Goal: Find specific fact: Find specific fact

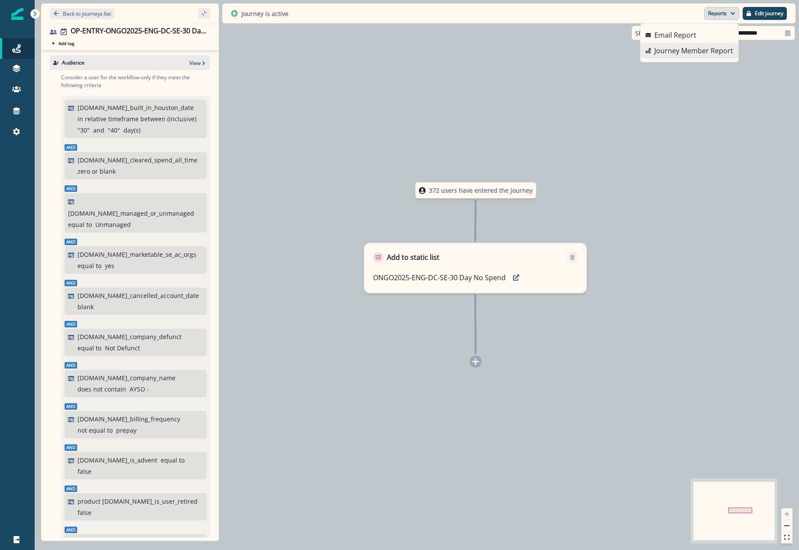
click at [682, 55] on p "Journey Member Report" at bounding box center [693, 50] width 79 height 10
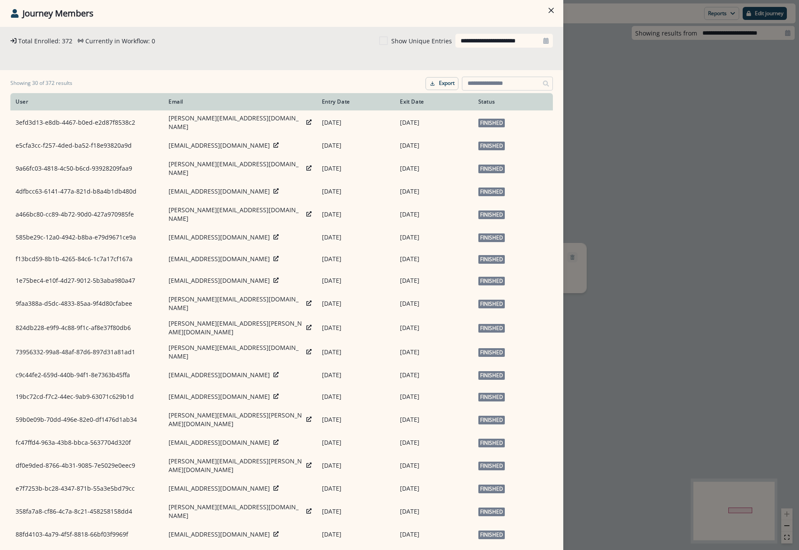
click at [471, 87] on input at bounding box center [507, 84] width 91 height 14
paste input "**********"
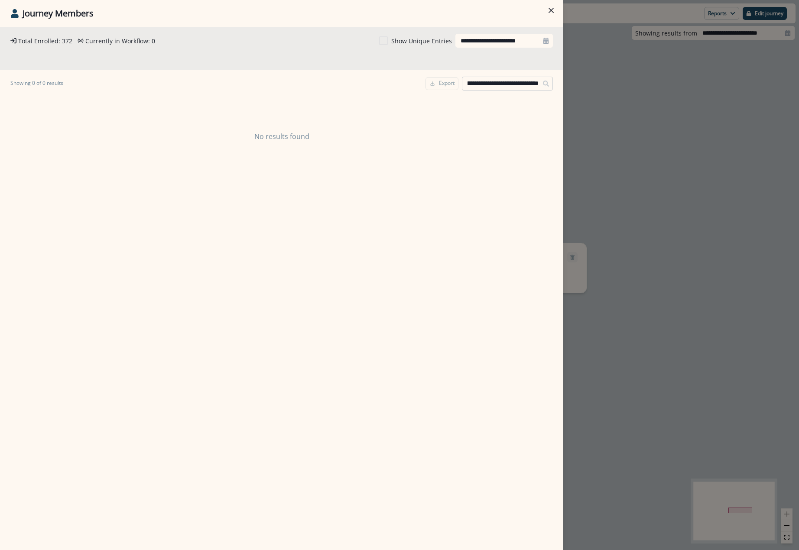
click at [490, 85] on input "**********" at bounding box center [507, 84] width 91 height 14
drag, startPoint x: 502, startPoint y: 83, endPoint x: 405, endPoint y: 83, distance: 97.0
click at [405, 83] on div "**********" at bounding box center [281, 83] width 542 height 19
click at [471, 85] on input "**********" at bounding box center [507, 84] width 91 height 14
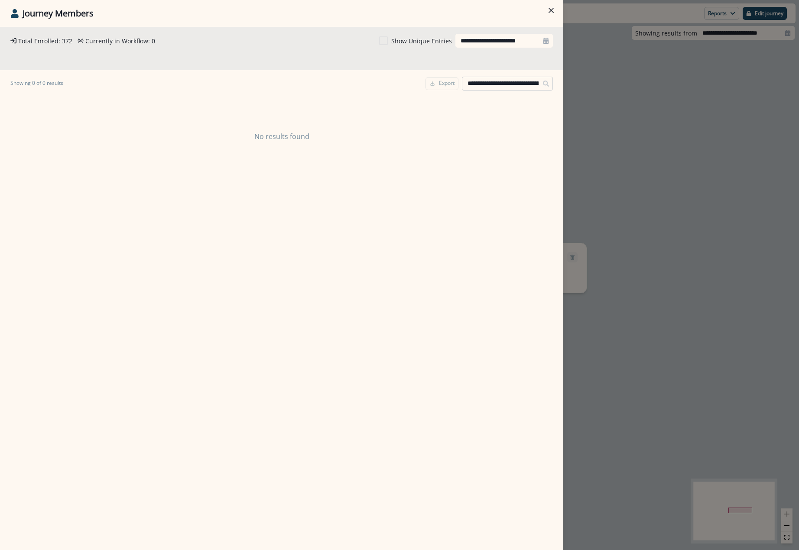
click at [468, 85] on input "**********" at bounding box center [507, 84] width 91 height 14
type input "**********"
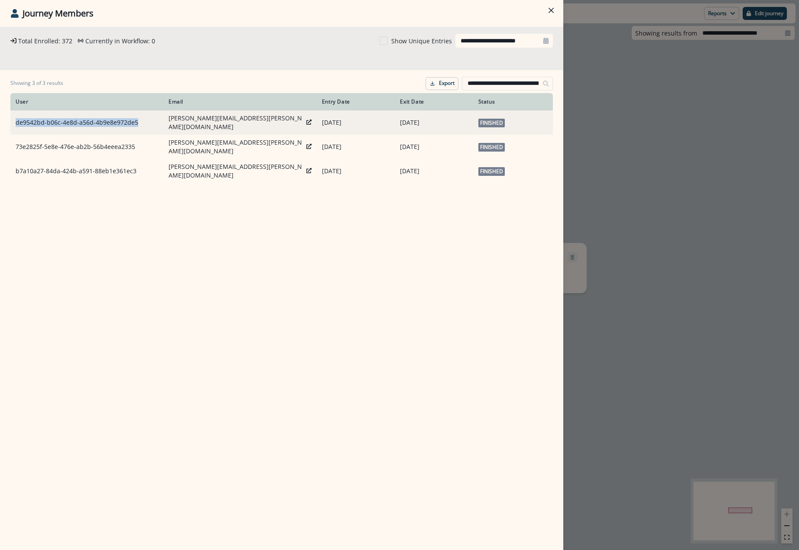
drag, startPoint x: 137, startPoint y: 117, endPoint x: 17, endPoint y: 122, distance: 120.0
click at [17, 122] on td "de9542bd-b06c-4e8d-a56d-4b9e8e972de5" at bounding box center [86, 122] width 153 height 24
copy td "de9542bd-b06c-4e8d-a56d-4b9e8e972de5"
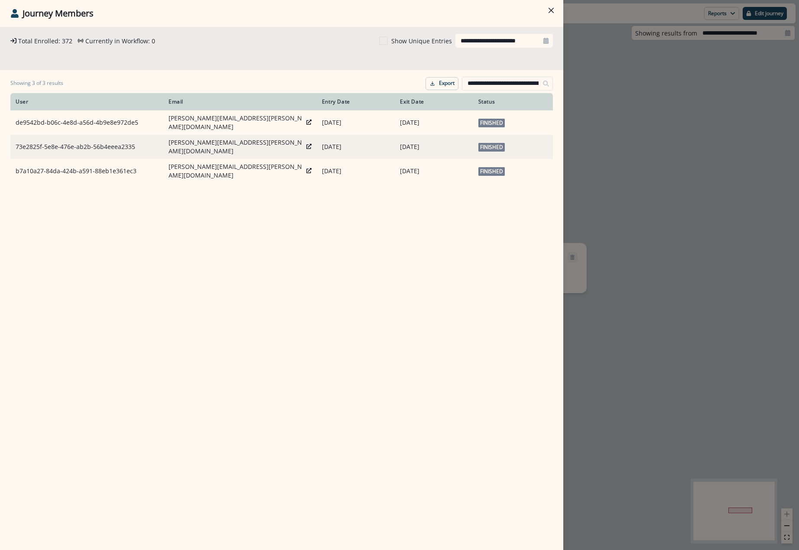
click at [96, 144] on td "73e2825f-5e8e-476e-ab2b-56b4eeea2335" at bounding box center [86, 147] width 153 height 24
click at [126, 142] on td "73e2825f-5e8e-476e-ab2b-56b4eeea2335" at bounding box center [86, 147] width 153 height 24
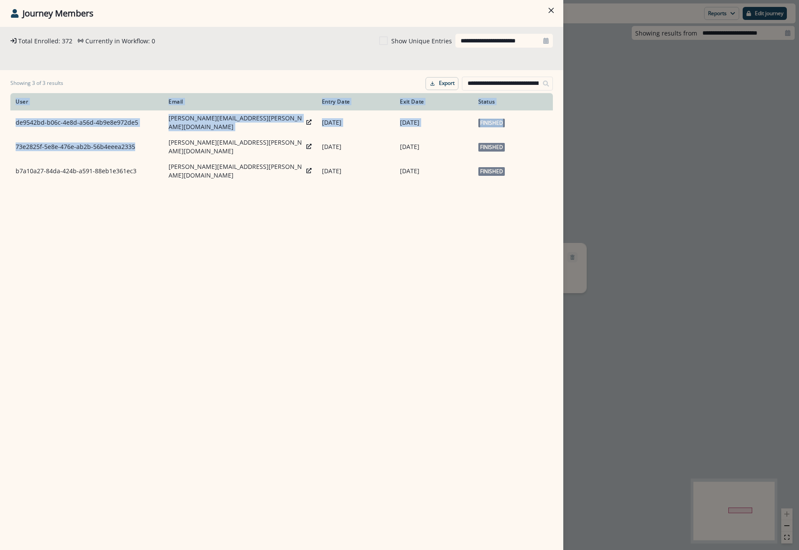
drag, startPoint x: 134, startPoint y: 142, endPoint x: 6, endPoint y: 143, distance: 128.6
click at [6, 143] on div "**********" at bounding box center [281, 288] width 563 height 523
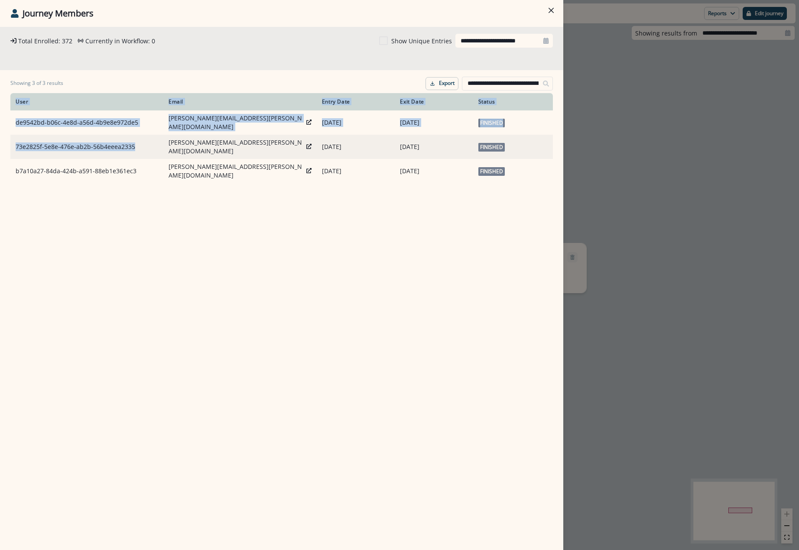
click at [29, 142] on td "73e2825f-5e8e-476e-ab2b-56b4eeea2335" at bounding box center [86, 147] width 153 height 24
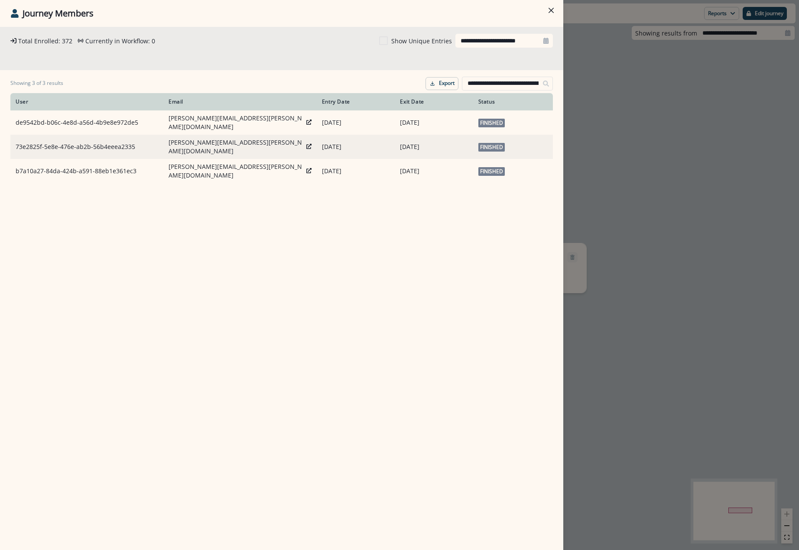
click at [18, 140] on td "73e2825f-5e8e-476e-ab2b-56b4eeea2335" at bounding box center [86, 147] width 153 height 24
click at [16, 142] on td "73e2825f-5e8e-476e-ab2b-56b4eeea2335" at bounding box center [86, 147] width 153 height 24
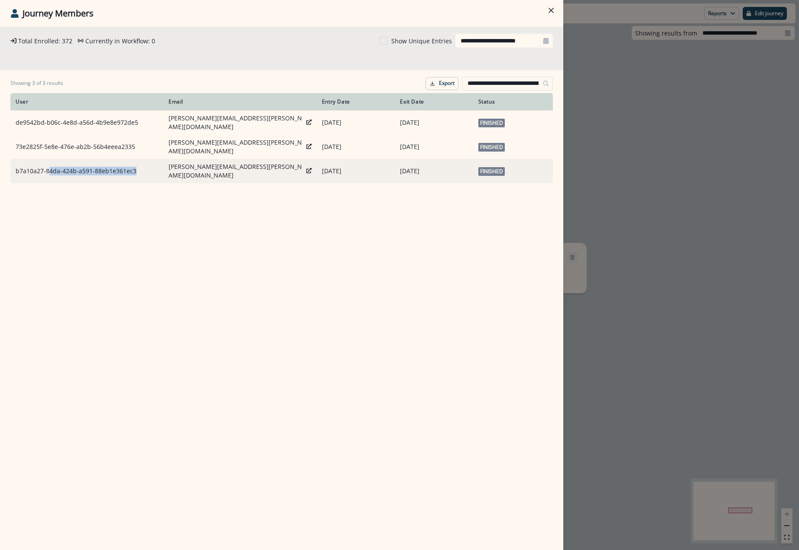
drag, startPoint x: 134, startPoint y: 162, endPoint x: 39, endPoint y: 167, distance: 95.4
click at [45, 166] on td "b7a10a27-84da-424b-a591-88eb1e361ec3" at bounding box center [86, 171] width 153 height 24
drag, startPoint x: 22, startPoint y: 168, endPoint x: 29, endPoint y: 164, distance: 8.3
click at [25, 164] on td "b7a10a27-84da-424b-a591-88eb1e361ec3" at bounding box center [86, 171] width 153 height 24
click at [69, 162] on td "b7a10a27-84da-424b-a591-88eb1e361ec3" at bounding box center [86, 171] width 153 height 24
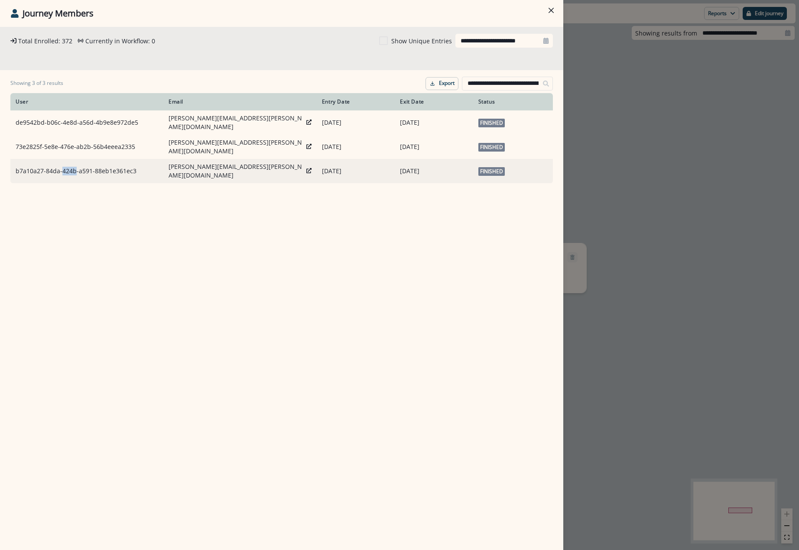
click at [69, 162] on td "b7a10a27-84da-424b-a591-88eb1e361ec3" at bounding box center [86, 171] width 153 height 24
copy td "b7a10a27-84da-424b-a591-88eb1e361ec3"
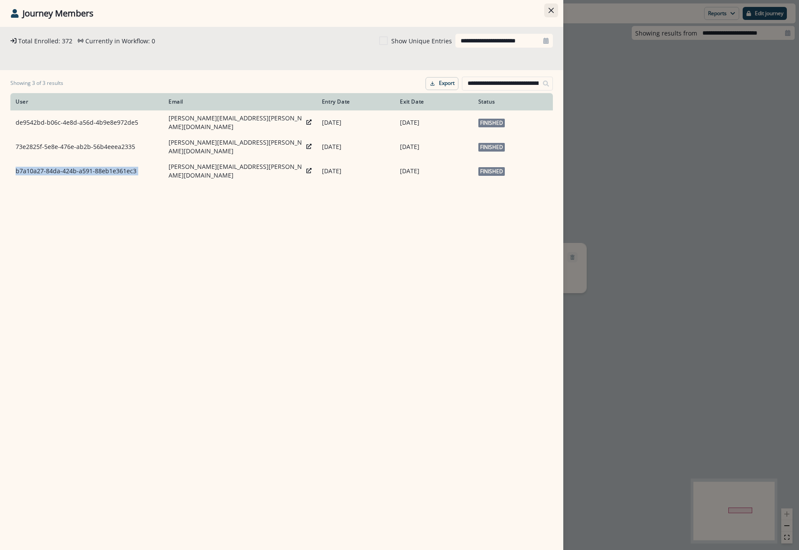
click at [552, 10] on icon "Close" at bounding box center [550, 10] width 5 height 5
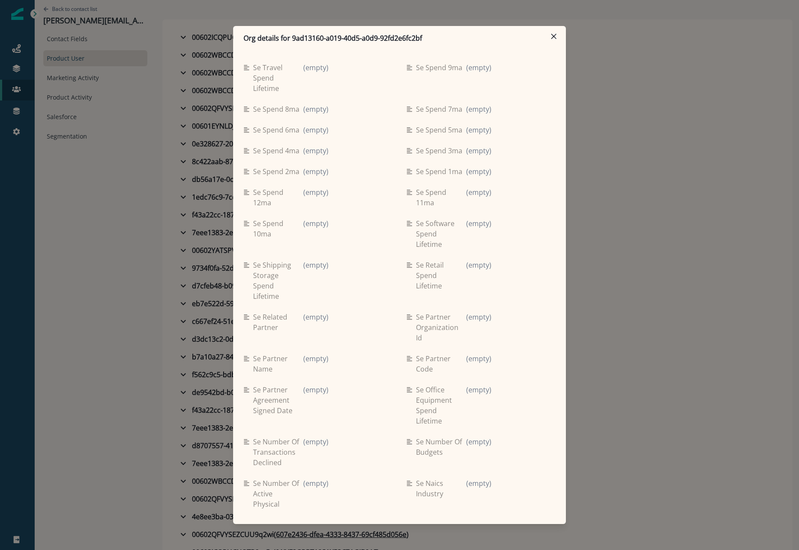
scroll to position [779, 0]
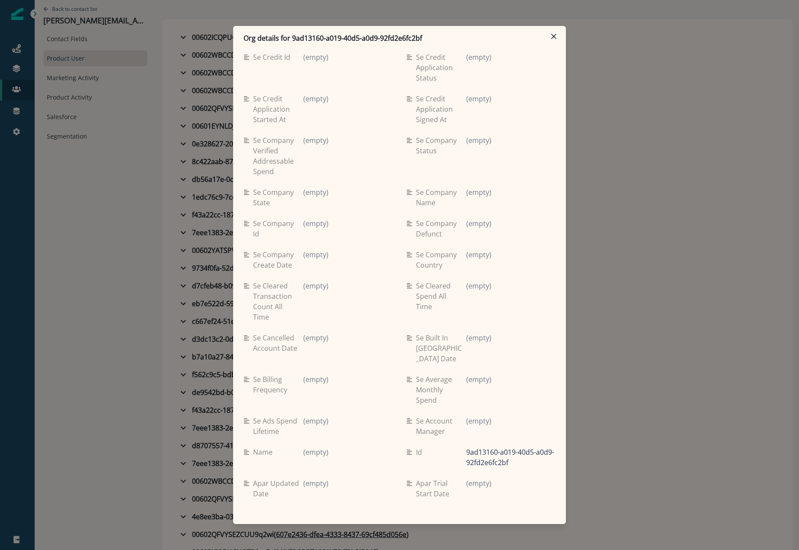
click at [553, 35] on icon "Close" at bounding box center [553, 36] width 5 height 5
click at [553, 35] on button "00602ICQPUCNQTP9zx5x ( 00802UCHSDHRLDP445gg )" at bounding box center [477, 37] width 612 height 17
click at [119, 17] on p "[PERSON_NAME][EMAIL_ADDRESS][PERSON_NAME][DOMAIN_NAME]" at bounding box center [95, 21] width 104 height 10
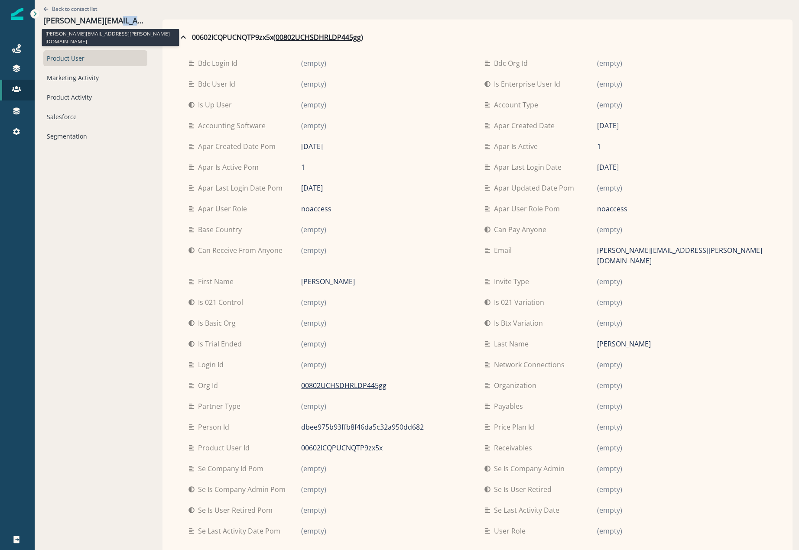
click at [131, 17] on p "[PERSON_NAME][EMAIL_ADDRESS][PERSON_NAME][DOMAIN_NAME]" at bounding box center [95, 21] width 104 height 10
click at [85, 19] on p "[PERSON_NAME][EMAIL_ADDRESS][PERSON_NAME][DOMAIN_NAME]" at bounding box center [95, 21] width 104 height 10
click at [129, 24] on p "[PERSON_NAME][EMAIL_ADDRESS][PERSON_NAME][DOMAIN_NAME]" at bounding box center [95, 21] width 104 height 10
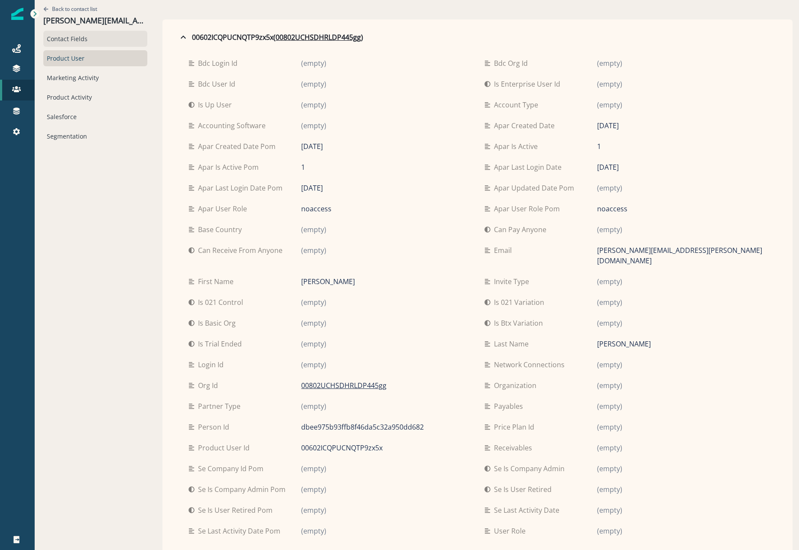
click at [87, 41] on div "Contact Fields" at bounding box center [95, 39] width 104 height 16
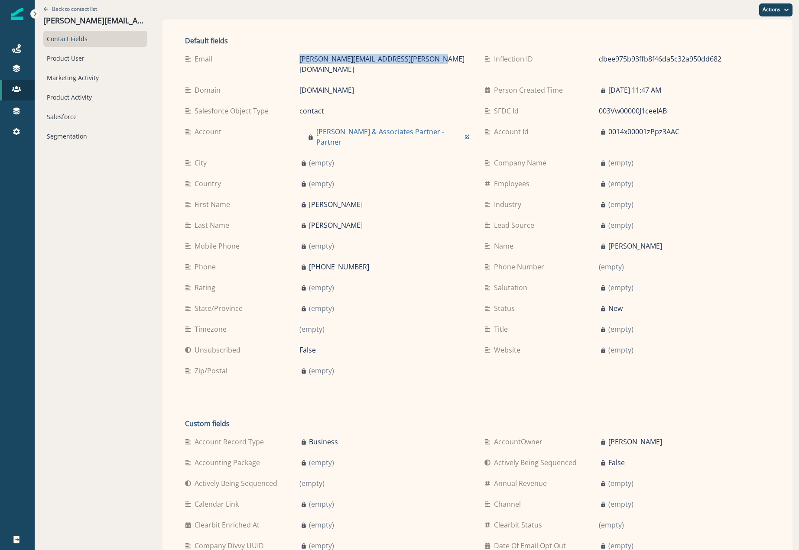
drag, startPoint x: 422, startPoint y: 58, endPoint x: 281, endPoint y: 57, distance: 140.7
click at [281, 57] on div "Email spencer.clements@chaneyassociates.com" at bounding box center [327, 64] width 285 height 21
copy div "[PERSON_NAME][EMAIL_ADDRESS][PERSON_NAME][DOMAIN_NAME]"
click at [82, 58] on div "Product User" at bounding box center [95, 58] width 104 height 16
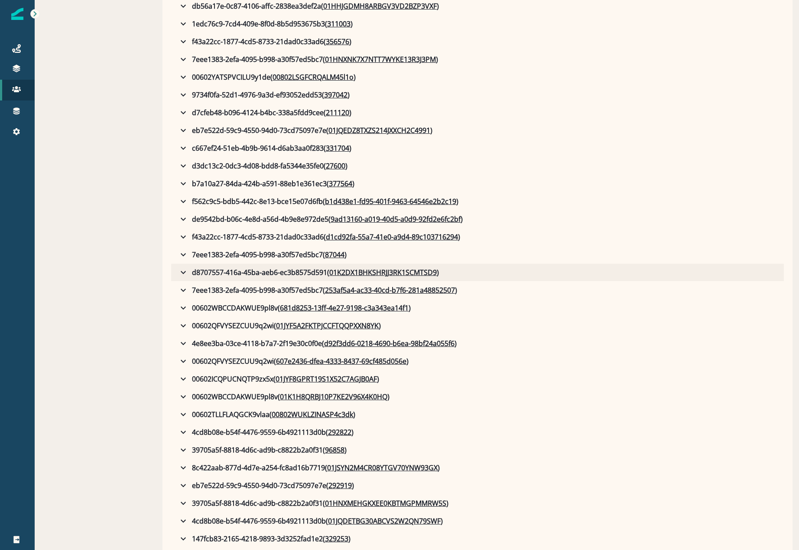
scroll to position [433, 0]
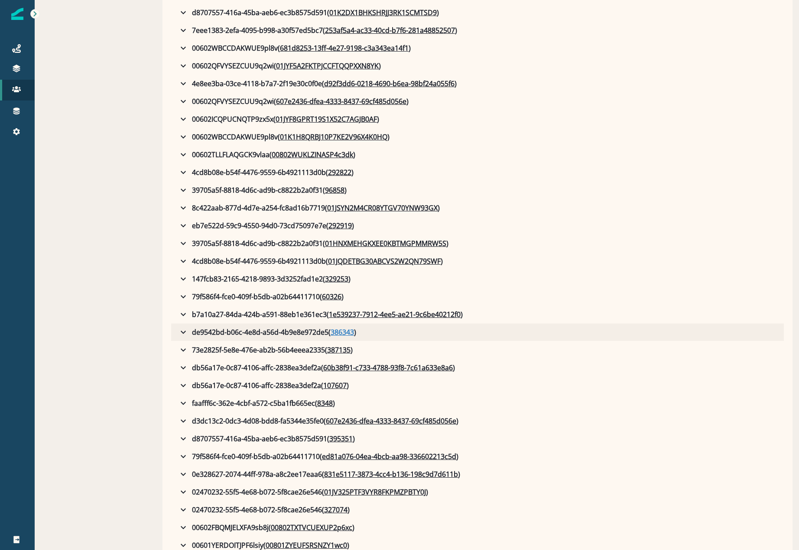
click at [348, 334] on u "386343" at bounding box center [341, 332] width 23 height 10
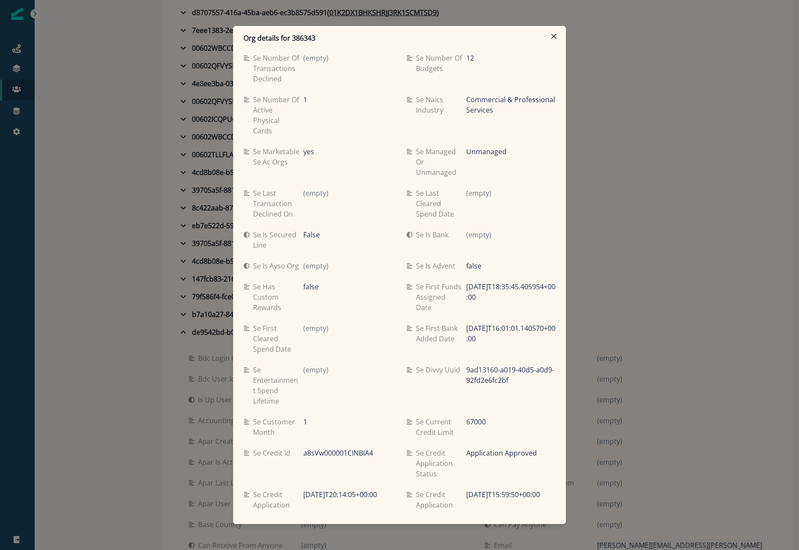
scroll to position [346, 0]
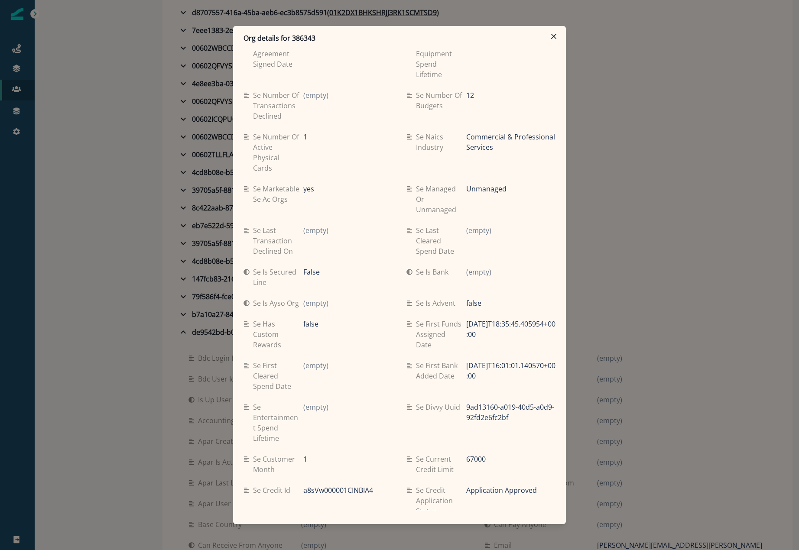
click at [299, 36] on p "Org details for 386343" at bounding box center [279, 38] width 72 height 10
copy p "386343"
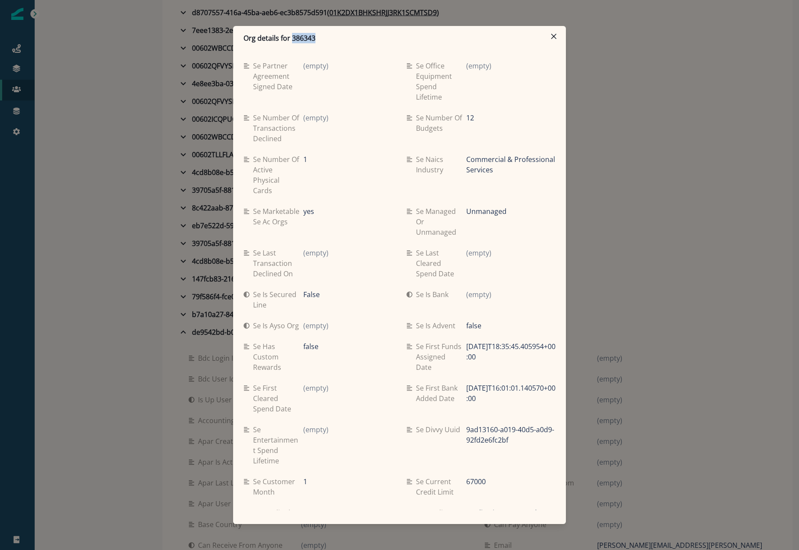
scroll to position [303, 0]
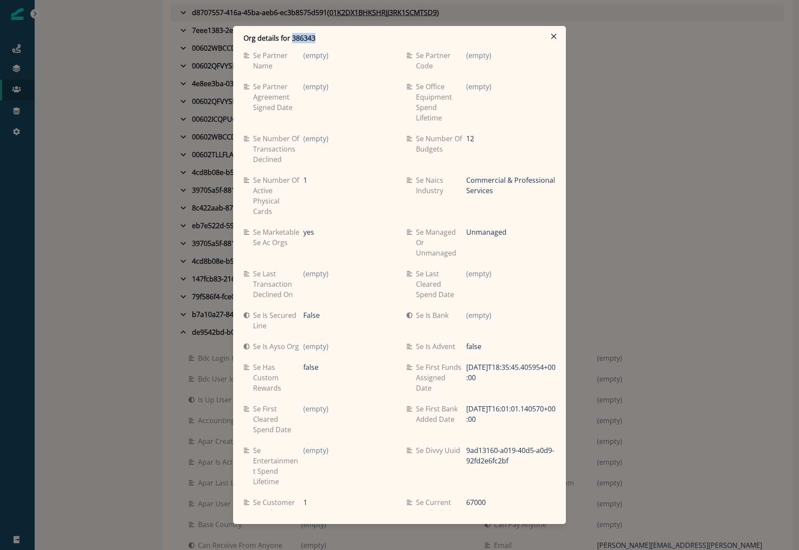
click at [555, 36] on icon "Close" at bounding box center [553, 36] width 5 height 5
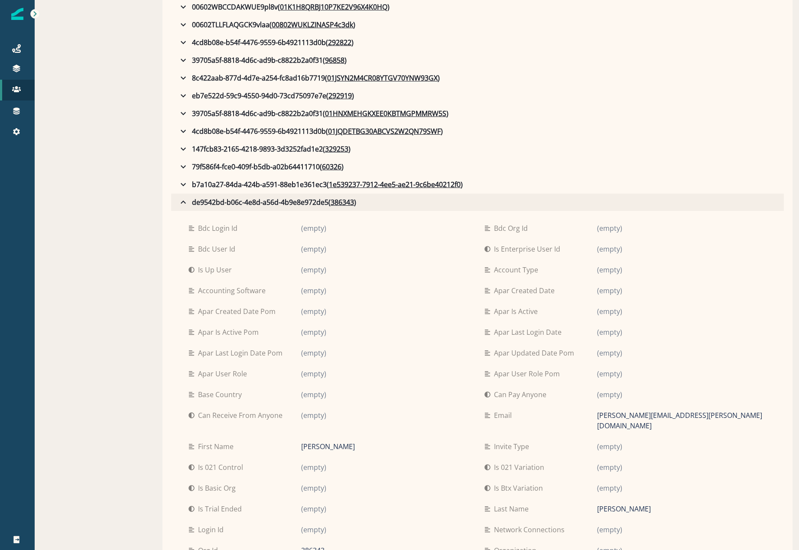
scroll to position [548, 0]
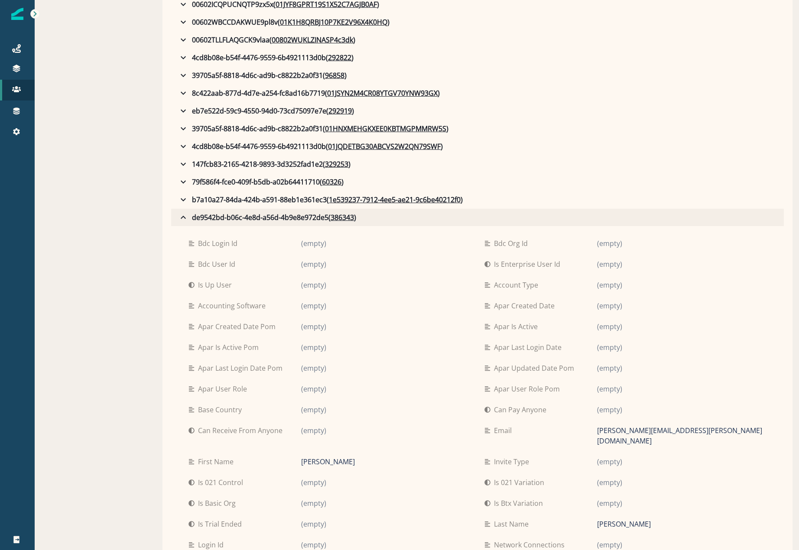
click at [178, 217] on button "de9542bd-b06c-4e8d-a56d-4b9e8e972de5 ( 386343 )" at bounding box center [477, 217] width 612 height 17
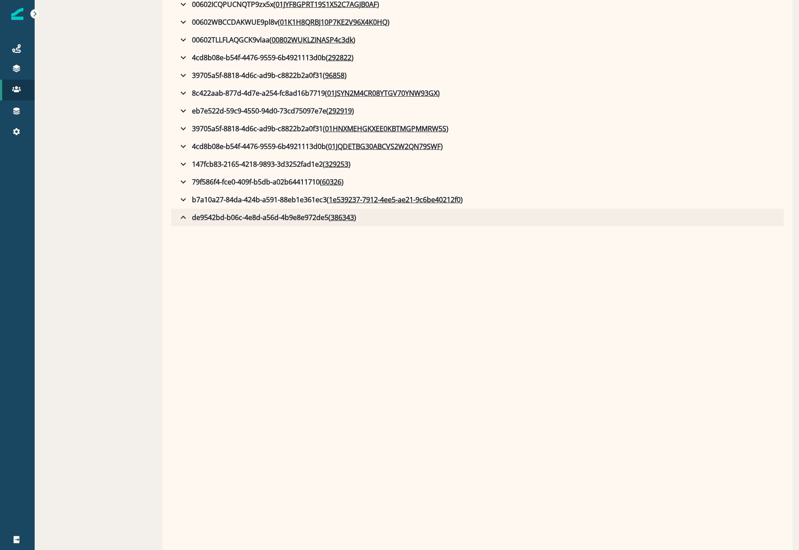
click at [178, 217] on button "de9542bd-b06c-4e8d-a56d-4b9e8e972de5 ( 386343 )" at bounding box center [477, 217] width 612 height 17
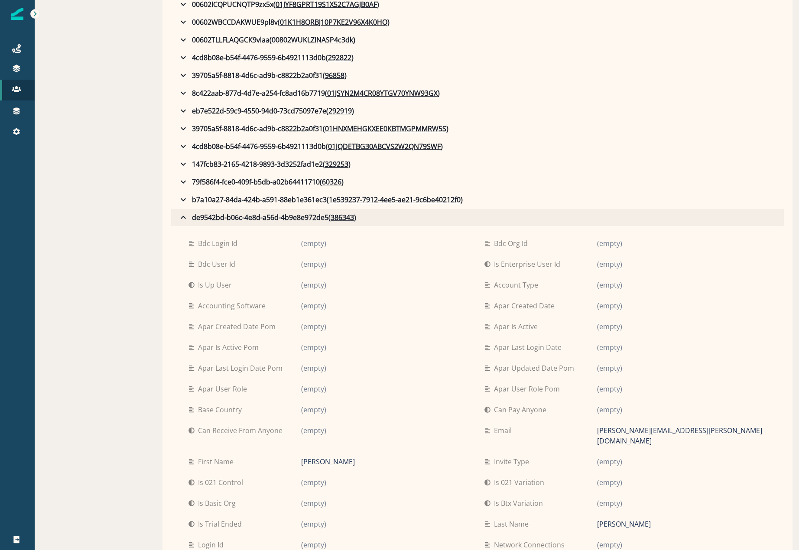
click at [183, 220] on icon "button" at bounding box center [183, 217] width 10 height 10
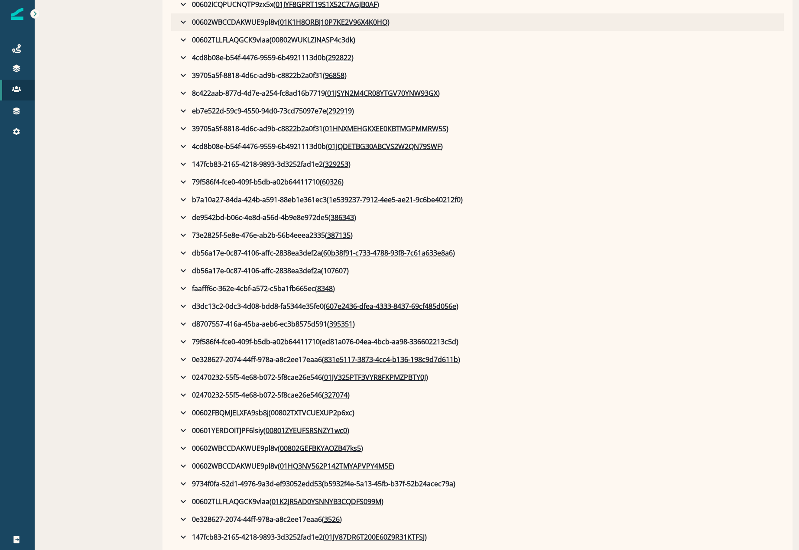
scroll to position [748, 0]
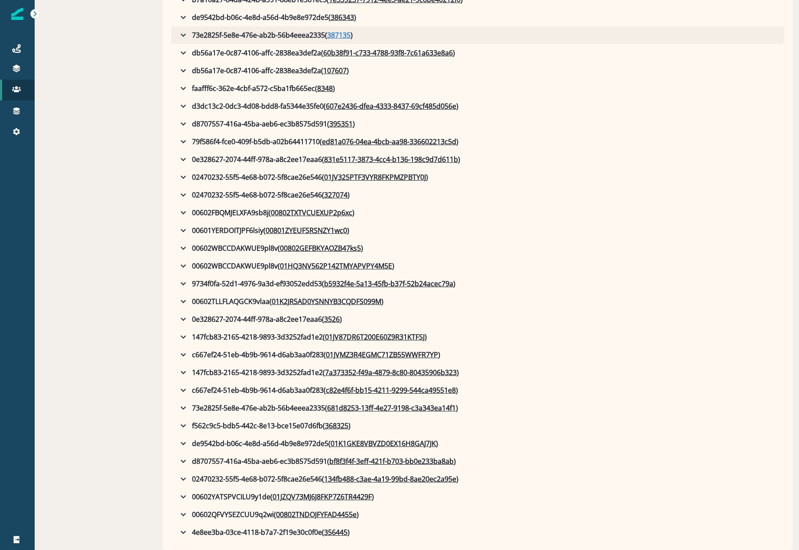
click at [345, 32] on u "387135" at bounding box center [338, 35] width 23 height 10
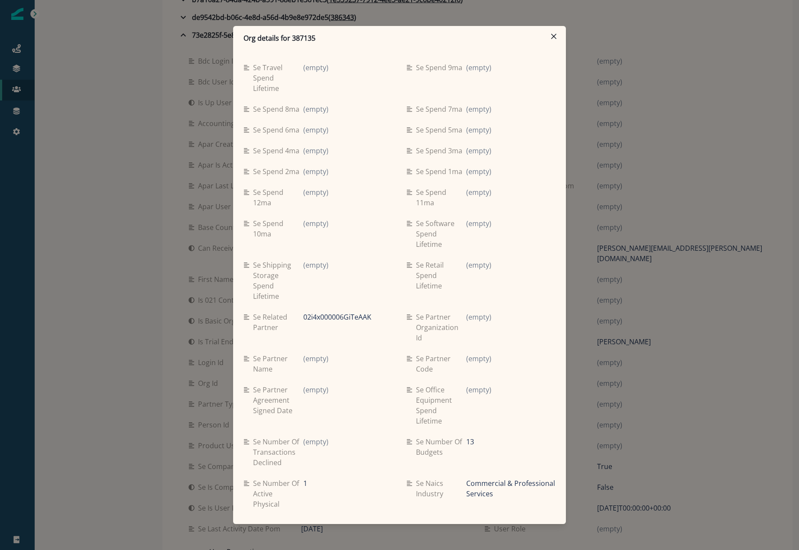
click at [410, 182] on div "Se spend 1ma (empty)" at bounding box center [480, 171] width 149 height 21
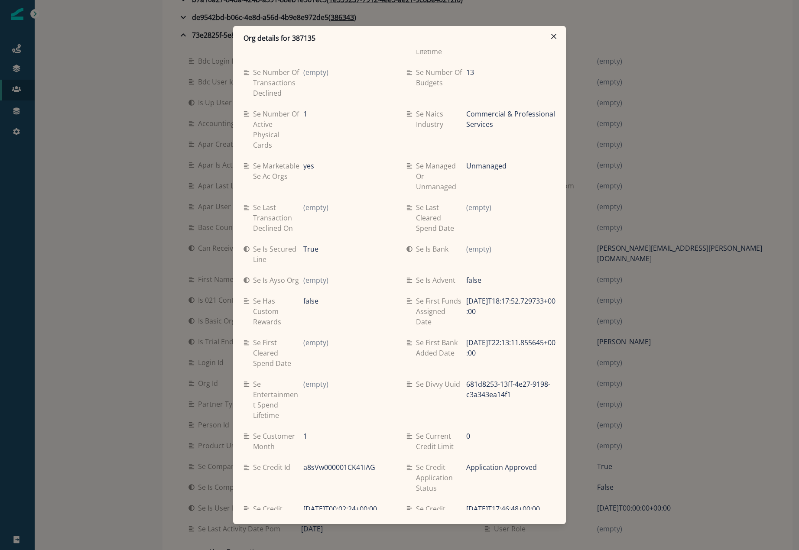
click at [305, 39] on p "Org details for 387135" at bounding box center [279, 38] width 72 height 10
click at [305, 38] on p "Org details for 387135" at bounding box center [279, 38] width 72 height 10
copy p "387135"
click at [552, 42] on button "Close" at bounding box center [553, 36] width 14 height 14
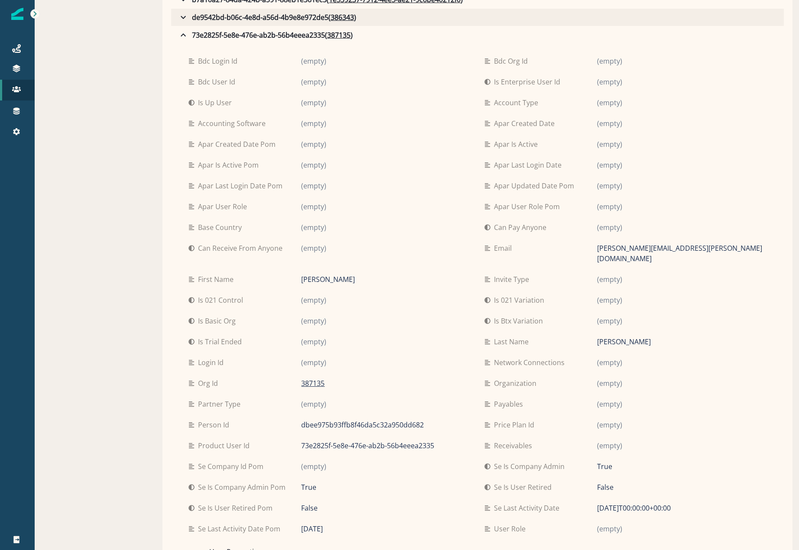
scroll to position [82, 0]
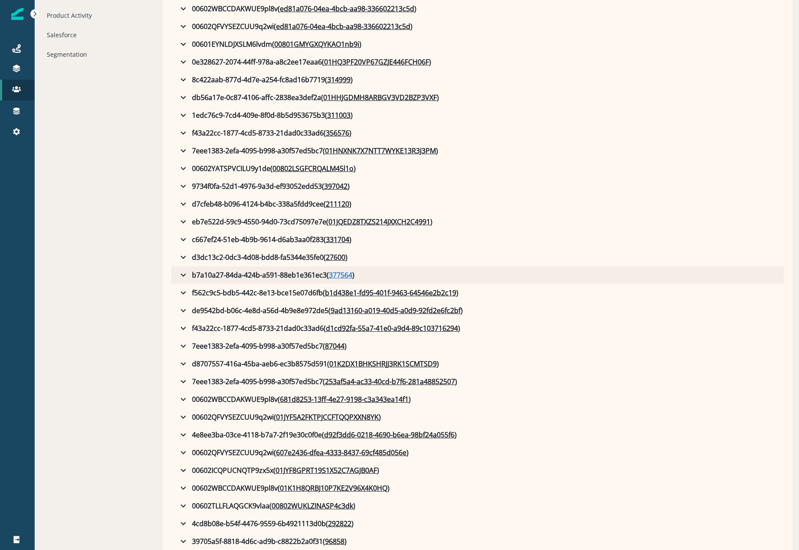
click at [340, 273] on u "377564" at bounding box center [340, 275] width 23 height 10
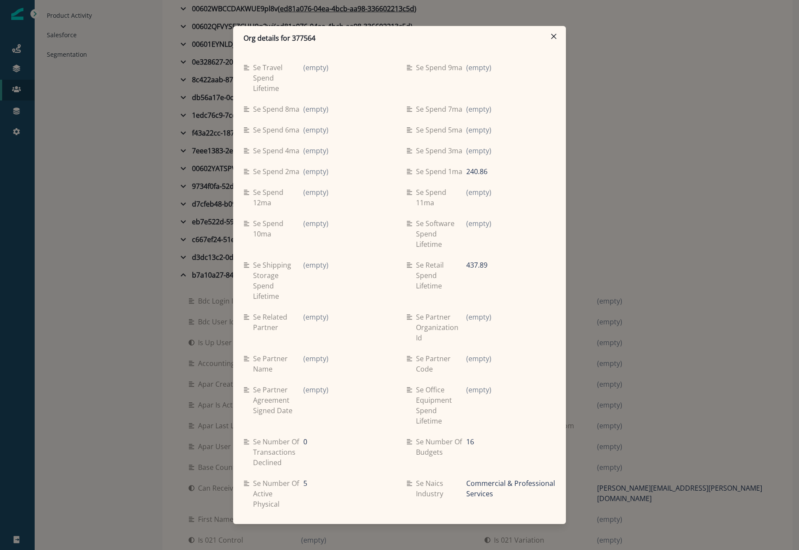
click at [301, 41] on p "Org details for 377564" at bounding box center [279, 38] width 72 height 10
copy p "377564"
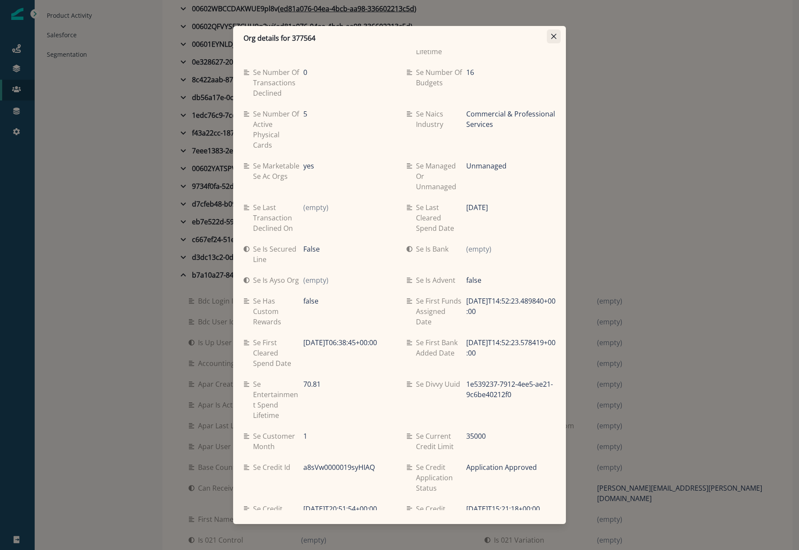
click at [550, 34] on button "Close" at bounding box center [553, 36] width 14 height 14
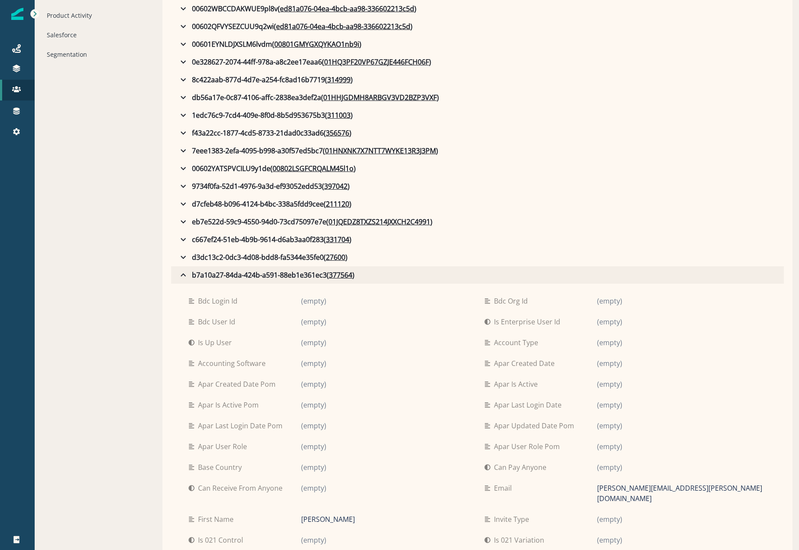
click at [181, 271] on icon "button" at bounding box center [183, 275] width 10 height 10
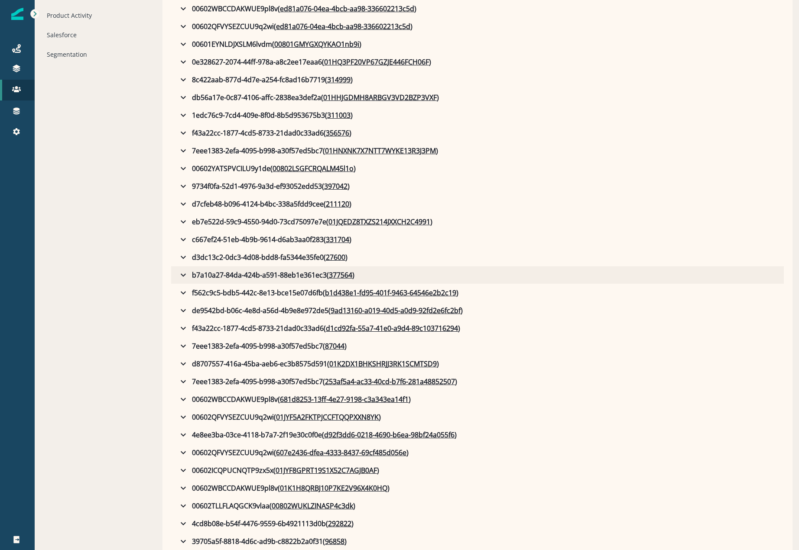
click at [181, 271] on icon "button" at bounding box center [183, 275] width 10 height 10
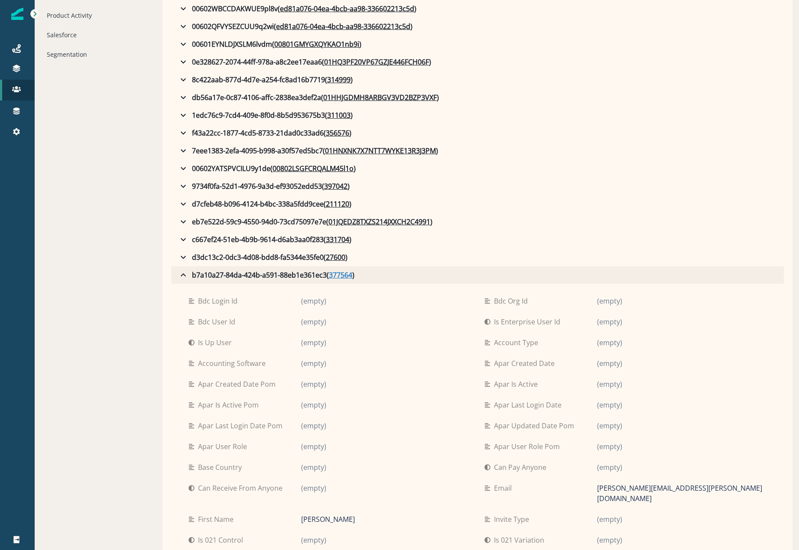
click at [340, 272] on u "377564" at bounding box center [340, 275] width 23 height 10
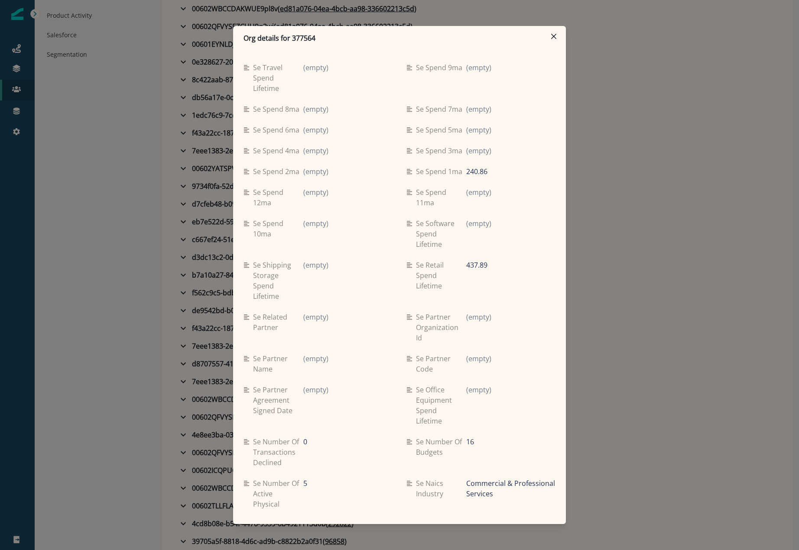
click at [550, 239] on div "Se travel spend lifetime (empty) Se spend 9ma (empty) Se spend 8ma (empty) Se s…" at bounding box center [399, 280] width 333 height 460
click at [559, 32] on button "Close" at bounding box center [553, 36] width 14 height 14
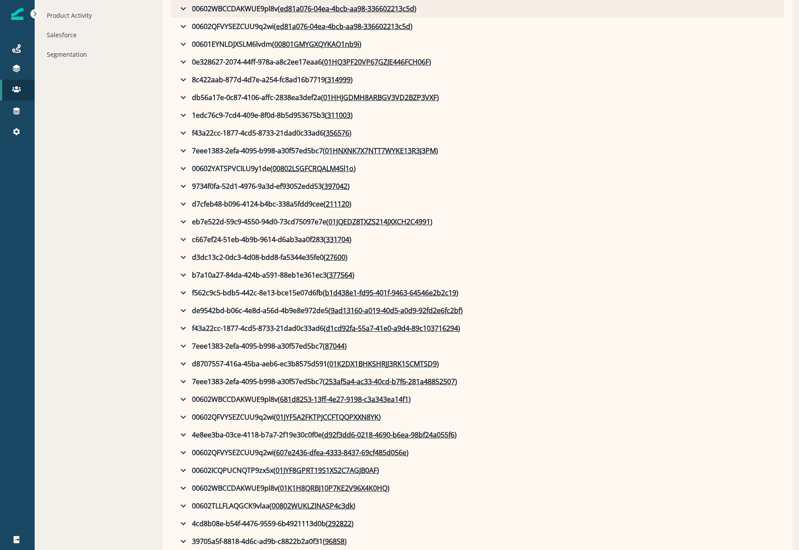
scroll to position [472, 0]
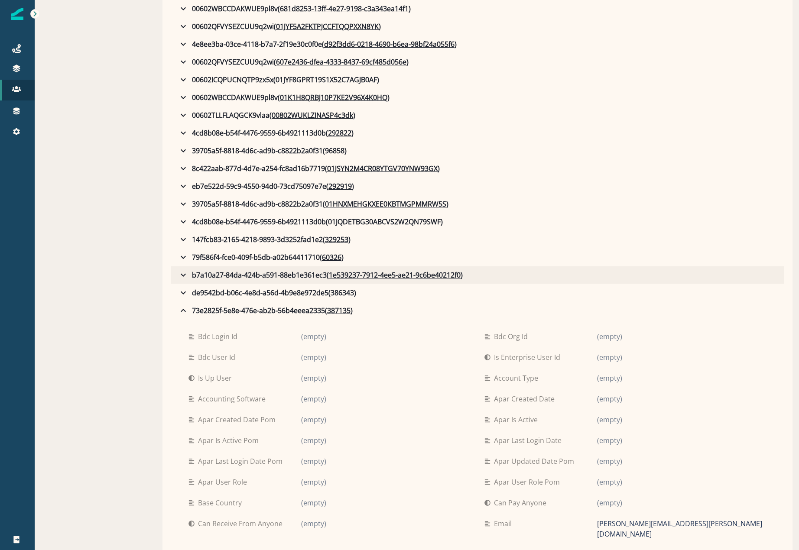
click at [419, 269] on button "b7a10a27-84da-424b-a591-88eb1e361ec3 ( 1e539237-7912-4ee5-ae21-9c6be40212f0 )" at bounding box center [477, 274] width 612 height 17
click at [407, 272] on u "1e539237-7912-4ee5-ae21-9c6be40212f0" at bounding box center [395, 275] width 132 height 10
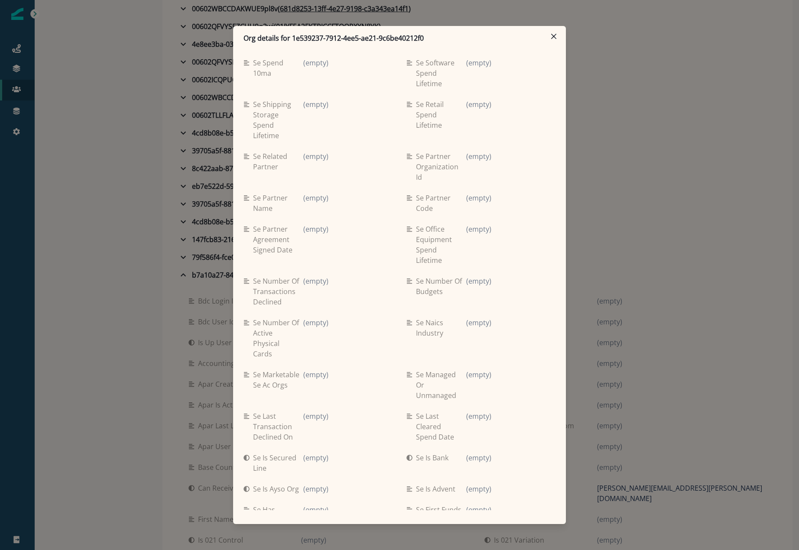
scroll to position [98, 0]
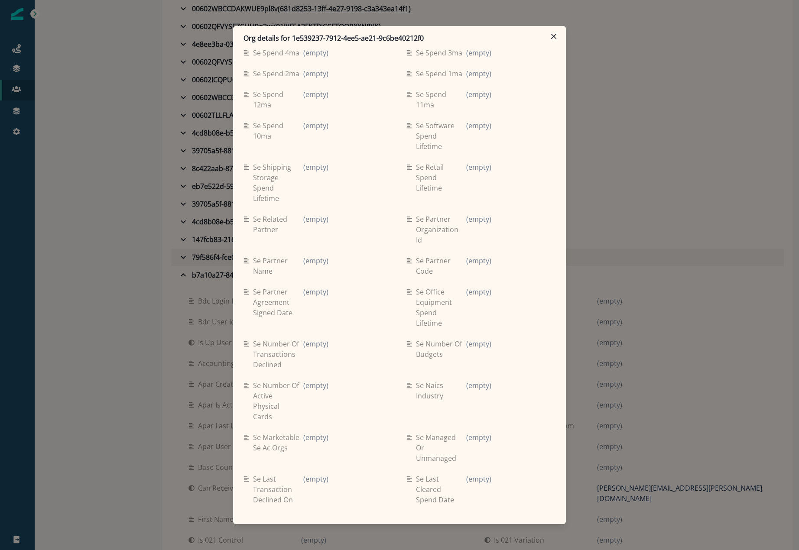
drag, startPoint x: 553, startPoint y: 37, endPoint x: 242, endPoint y: 255, distance: 380.0
click at [553, 37] on icon "Close" at bounding box center [553, 36] width 5 height 5
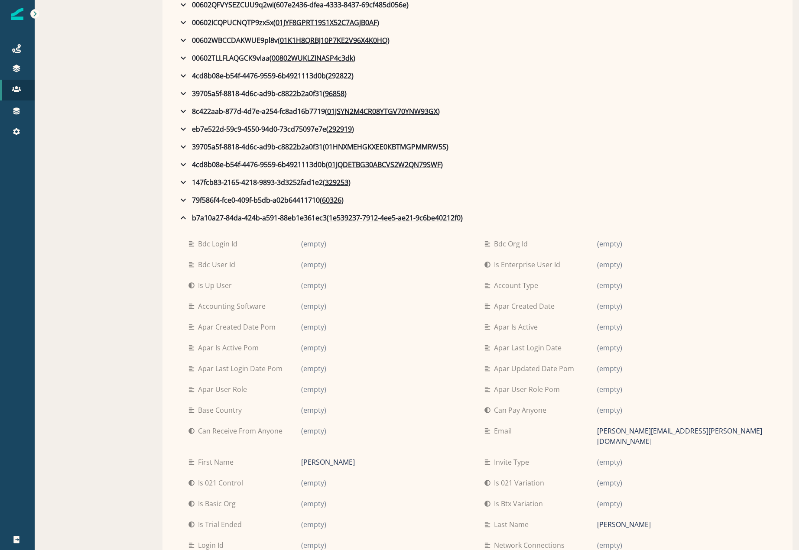
scroll to position [526, 0]
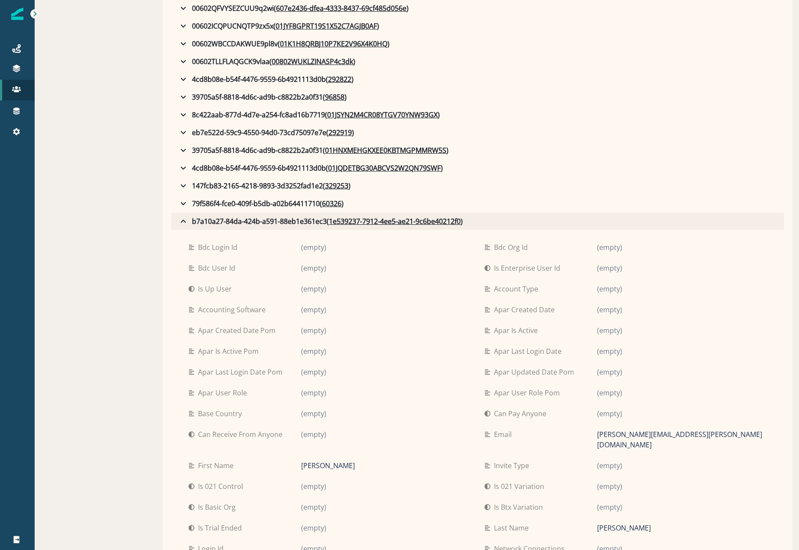
click at [183, 220] on icon "button" at bounding box center [183, 221] width 5 height 3
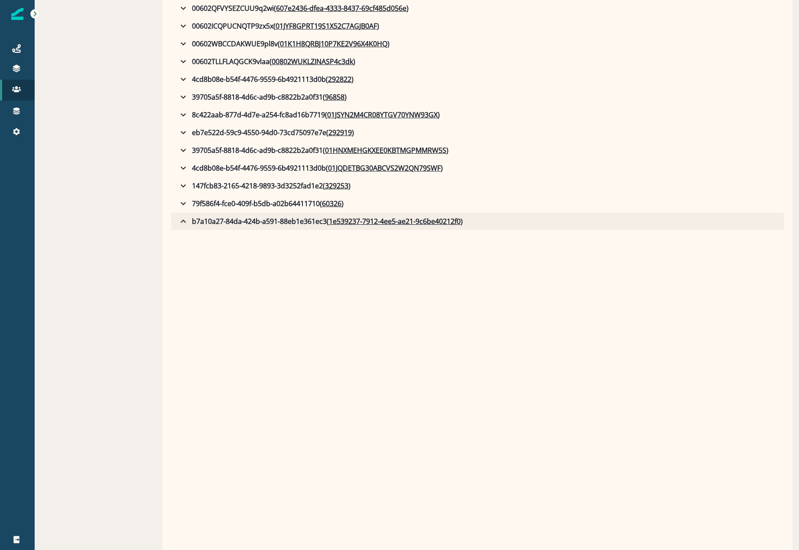
click at [183, 220] on icon "button" at bounding box center [183, 221] width 5 height 3
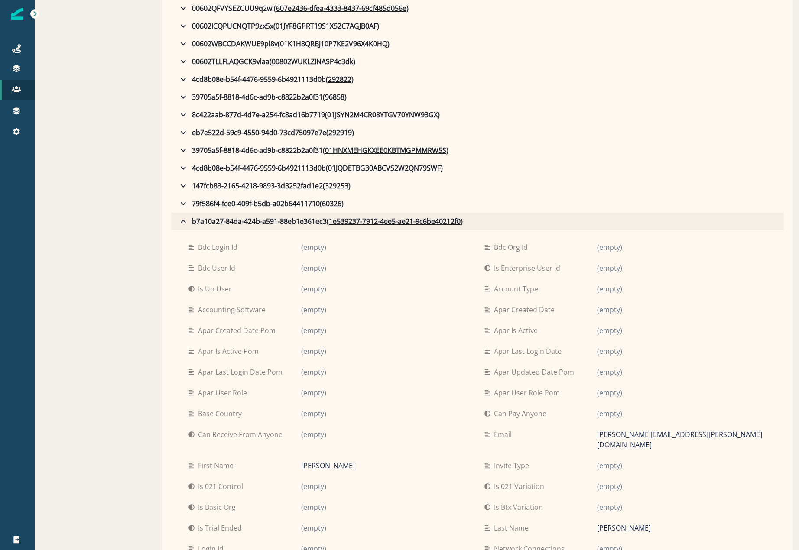
click at [182, 223] on icon "button" at bounding box center [183, 221] width 10 height 10
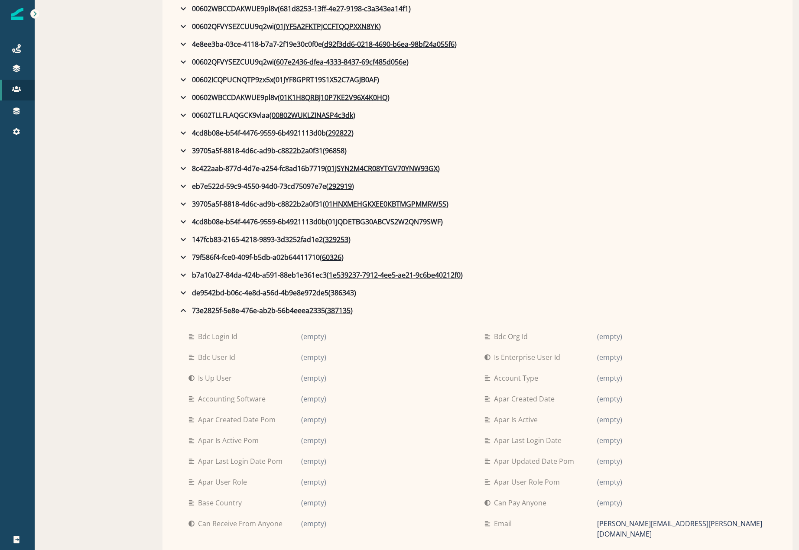
scroll to position [82, 0]
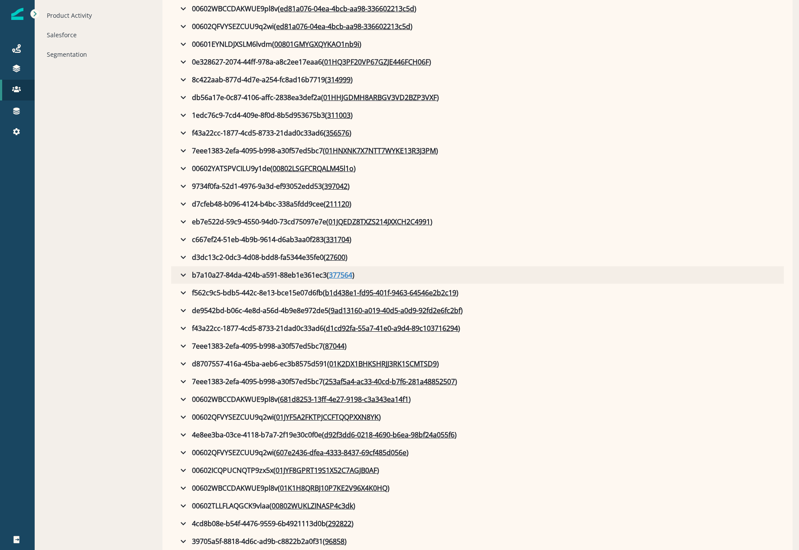
click at [339, 275] on u "377564" at bounding box center [340, 275] width 23 height 10
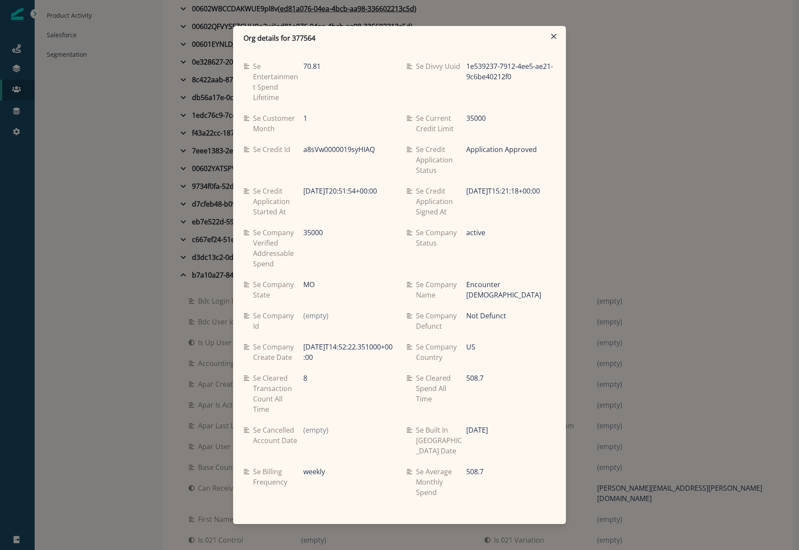
scroll to position [650, 0]
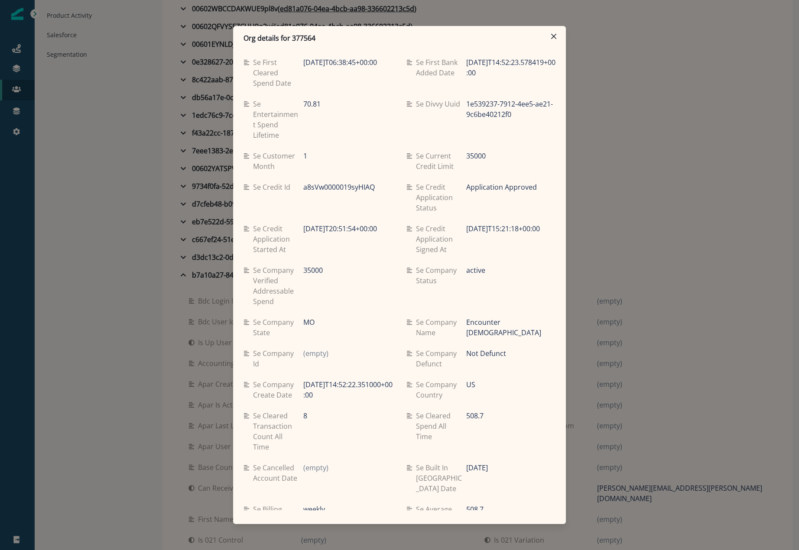
click at [300, 36] on p "Org details for 377564" at bounding box center [279, 38] width 72 height 10
copy p "377564"
